Goal: Task Accomplishment & Management: Use online tool/utility

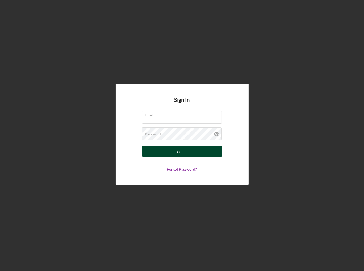
type input "[EMAIL_ADDRESS][DOMAIN_NAME]"
click at [195, 150] on button "Sign In" at bounding box center [182, 151] width 80 height 11
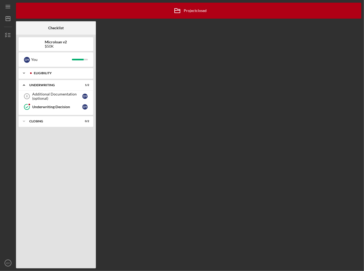
click at [25, 74] on icon "Icon/Expander" at bounding box center [24, 73] width 11 height 11
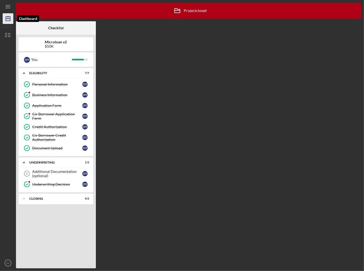
click at [9, 22] on icon "Icon/Dashboard" at bounding box center [7, 18] width 13 height 13
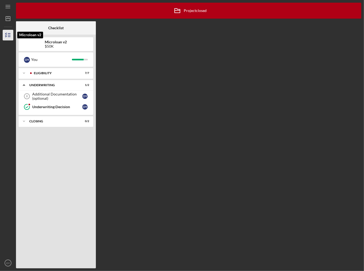
click at [7, 30] on icon "button" at bounding box center [7, 34] width 13 height 13
